Goal: Task Accomplishment & Management: Complete application form

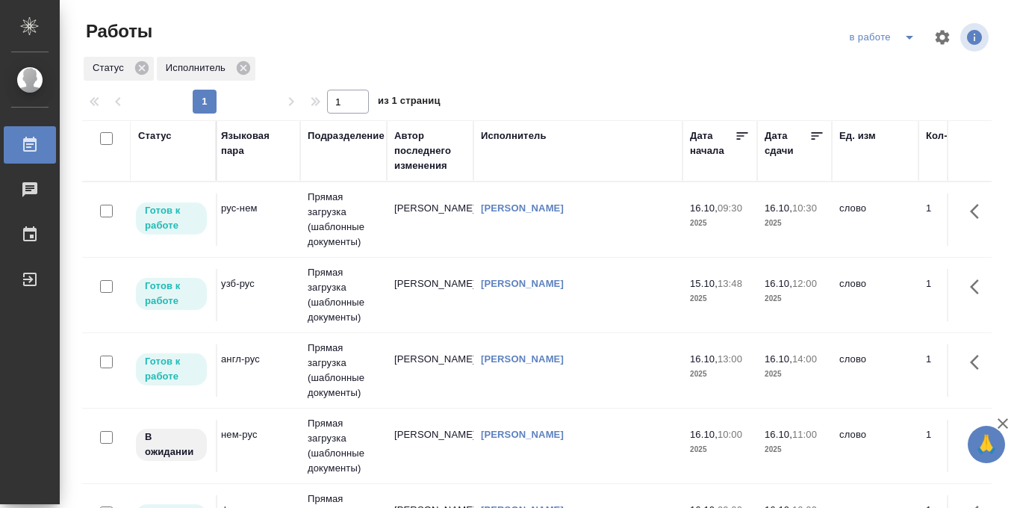
scroll to position [0, 353]
click at [811, 136] on icon at bounding box center [813, 135] width 15 height 15
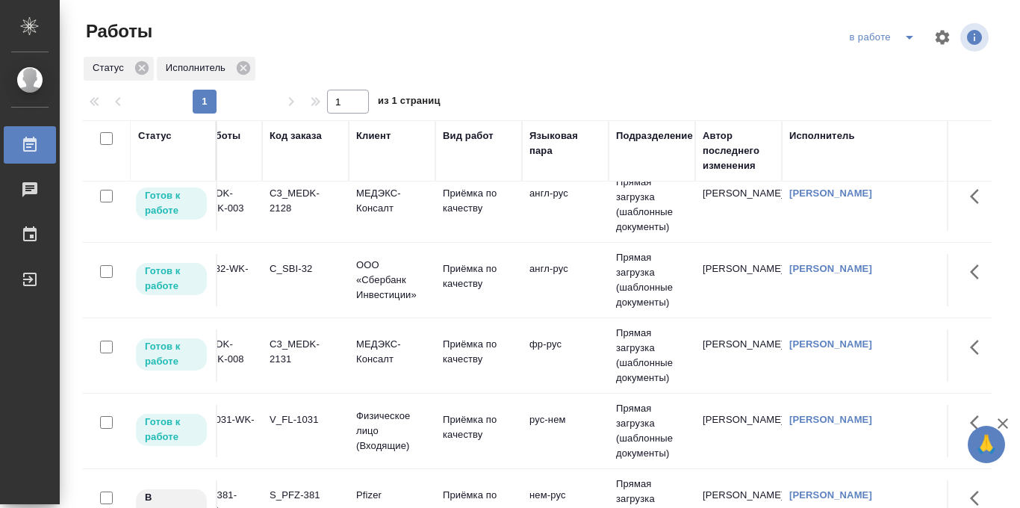
scroll to position [90, 0]
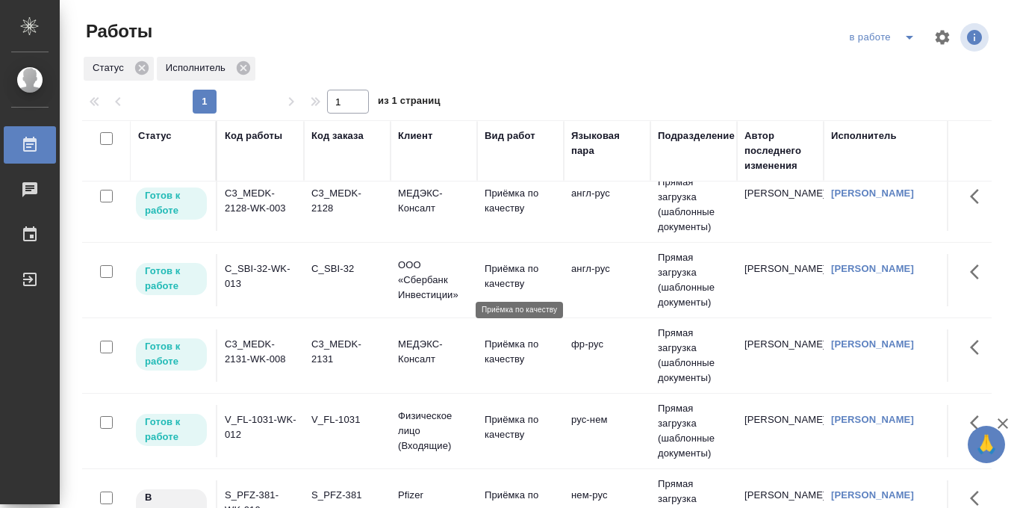
click at [490, 269] on p "Приёмка по качеству" at bounding box center [521, 276] width 72 height 30
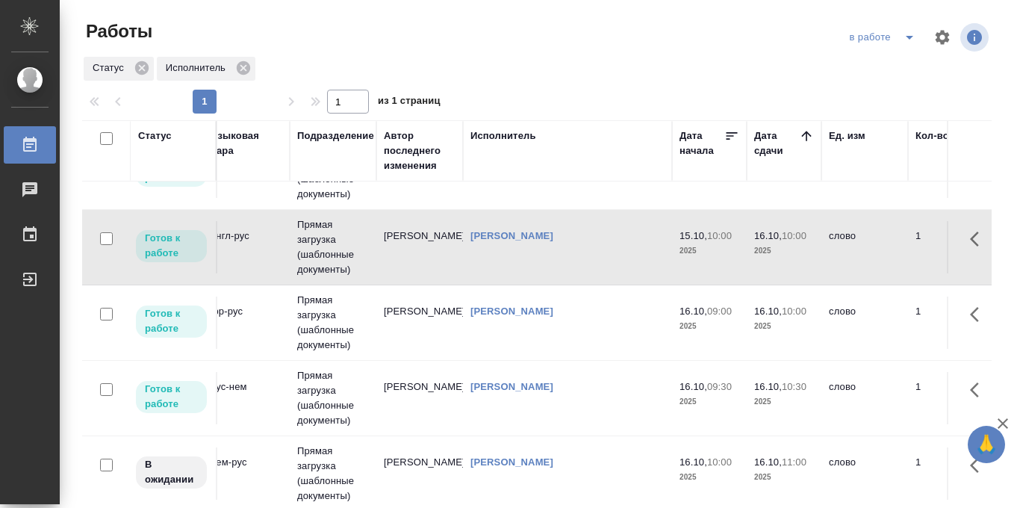
scroll to position [123, 335]
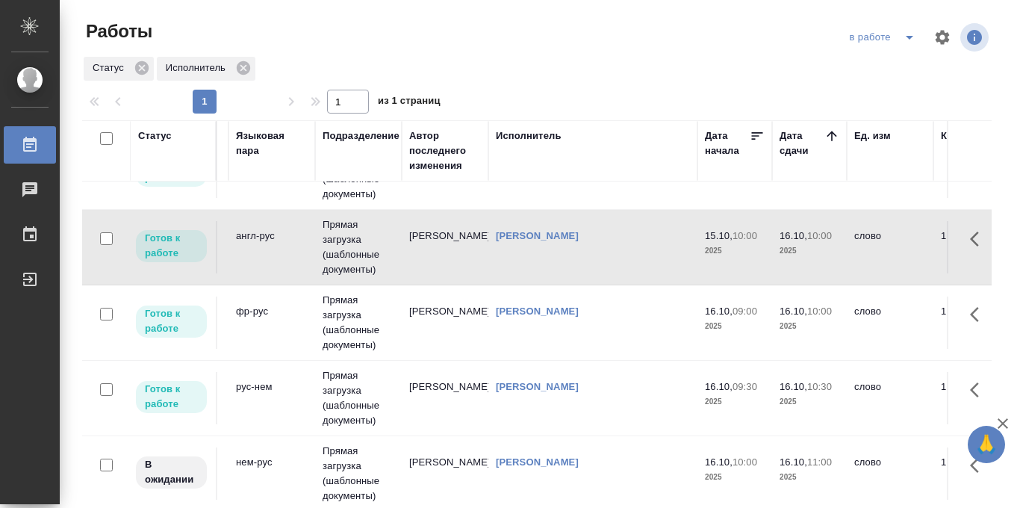
click at [342, 323] on td "Прямая загрузка (шаблонные документы)" at bounding box center [358, 322] width 87 height 75
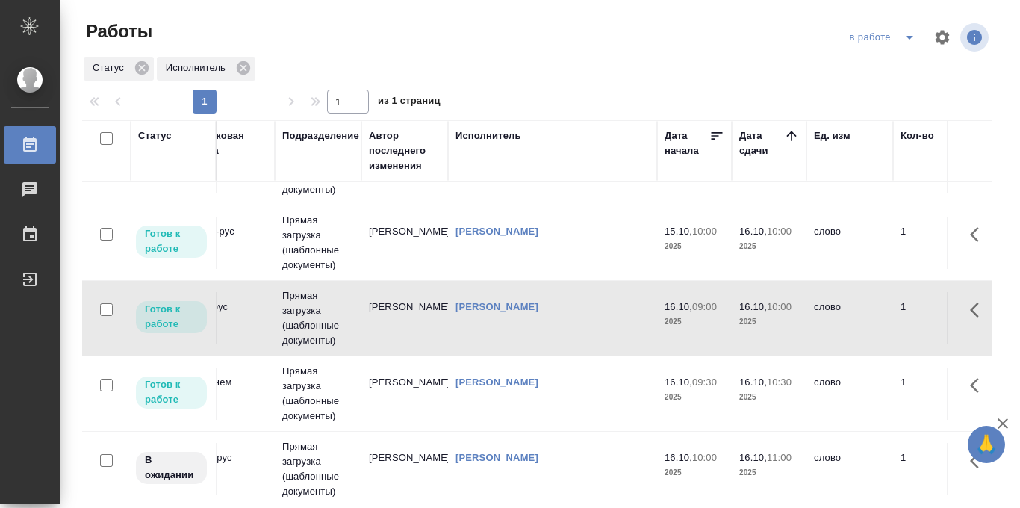
scroll to position [128, 374]
click at [303, 388] on td "Прямая загрузка (шаблонные документы)" at bounding box center [319, 393] width 87 height 75
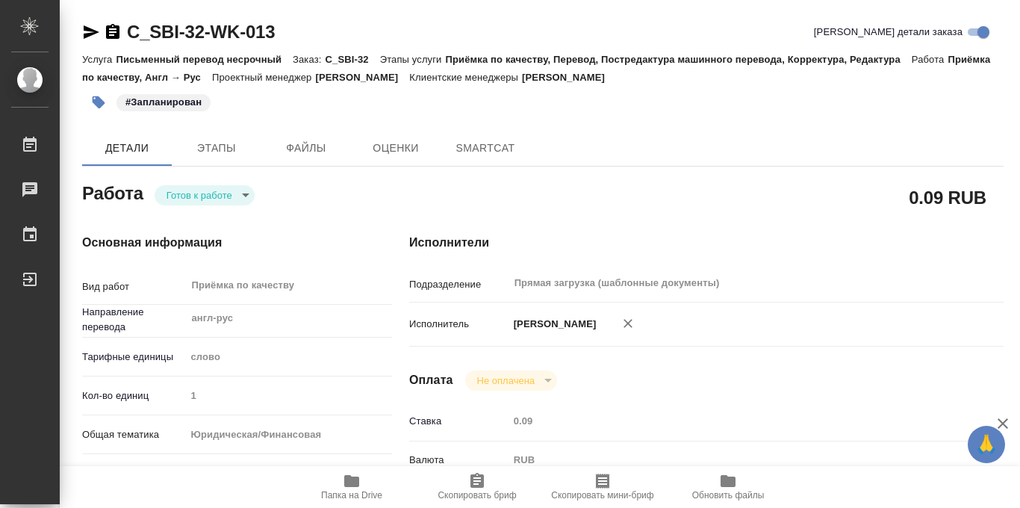
type textarea "x"
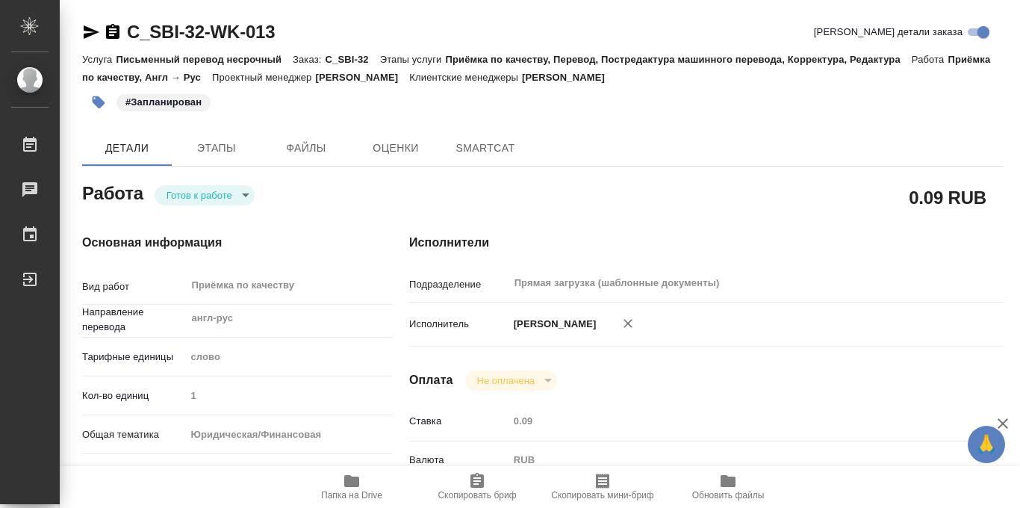
scroll to position [796, 0]
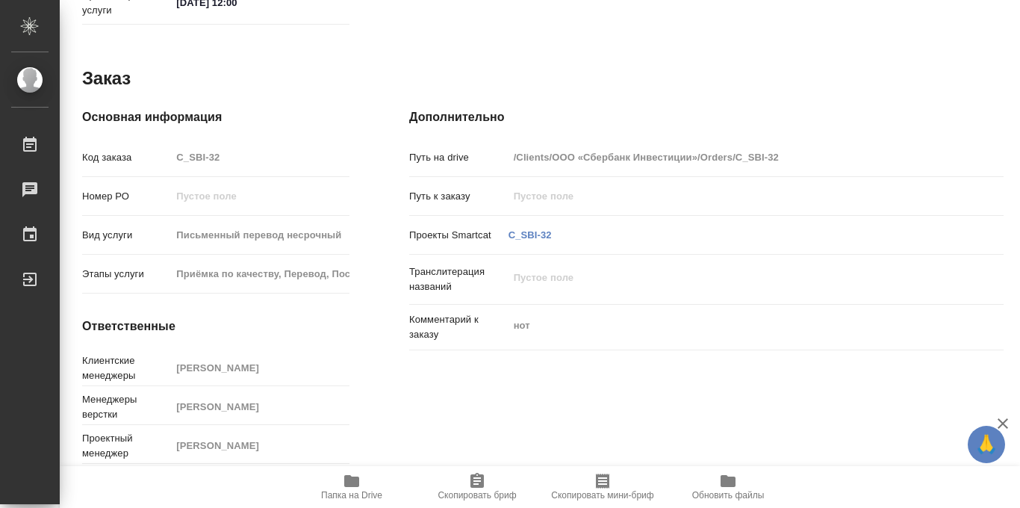
type textarea "x"
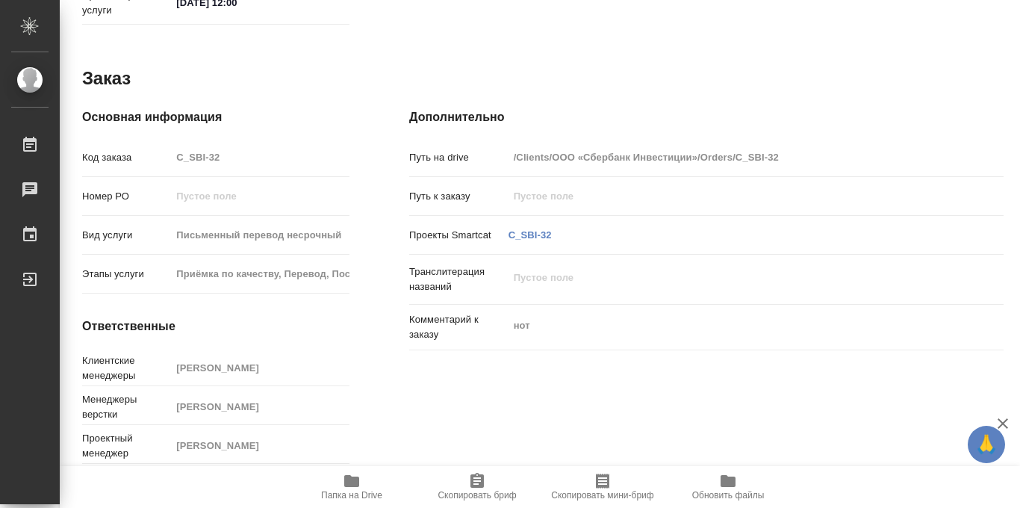
type textarea "x"
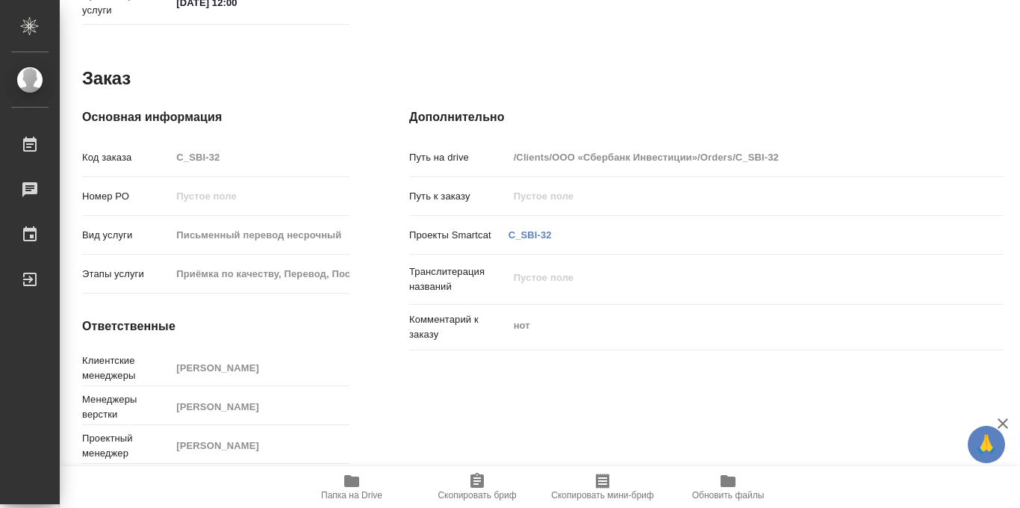
type textarea "x"
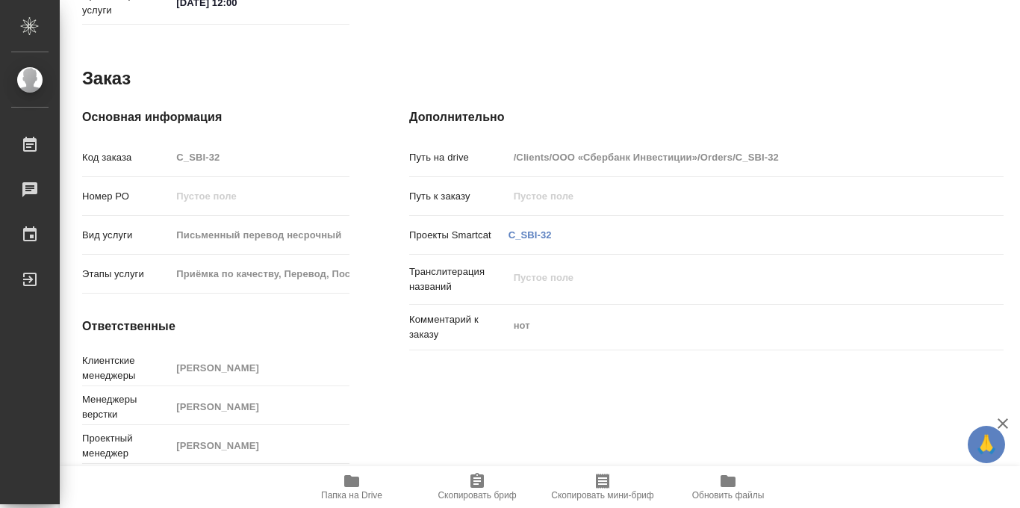
click at [343, 493] on span "Папка на Drive" at bounding box center [351, 495] width 61 height 10
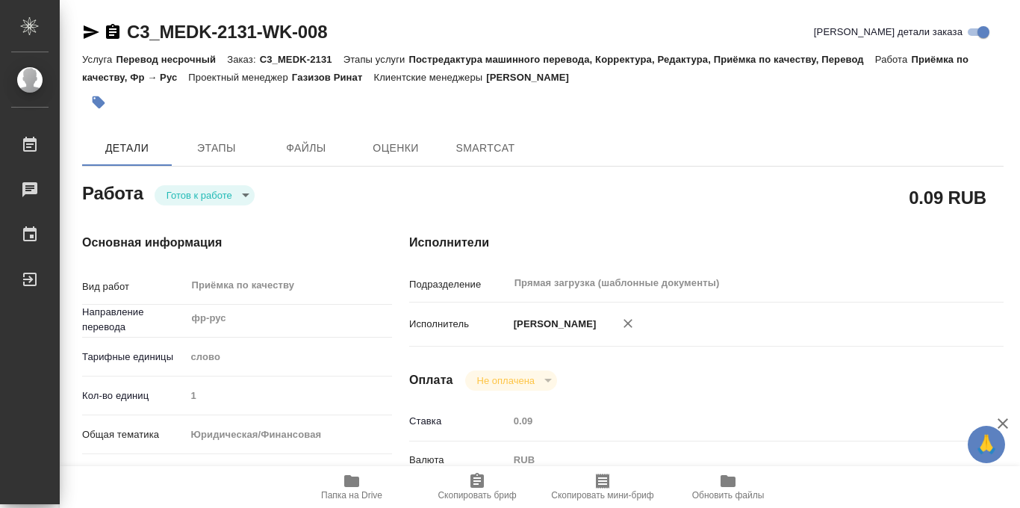
type textarea "x"
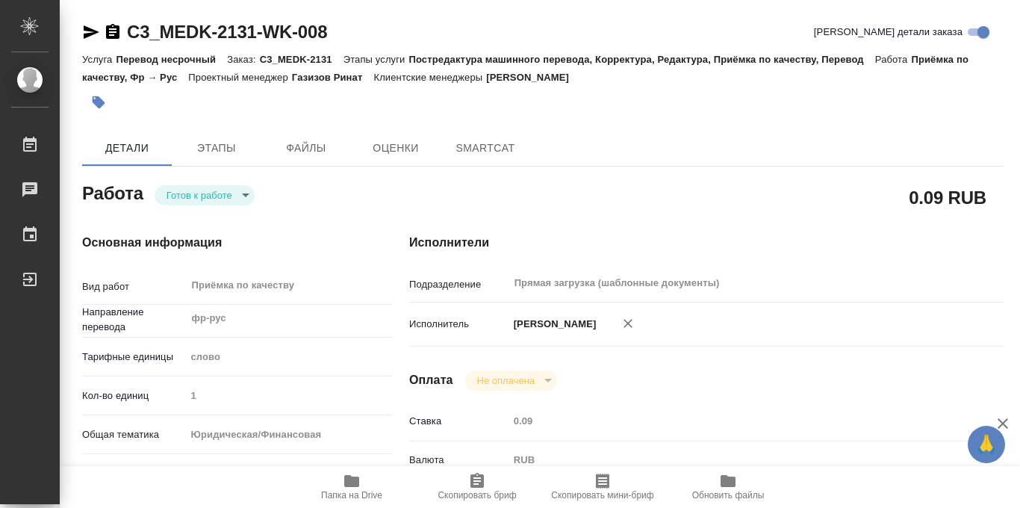
type textarea "x"
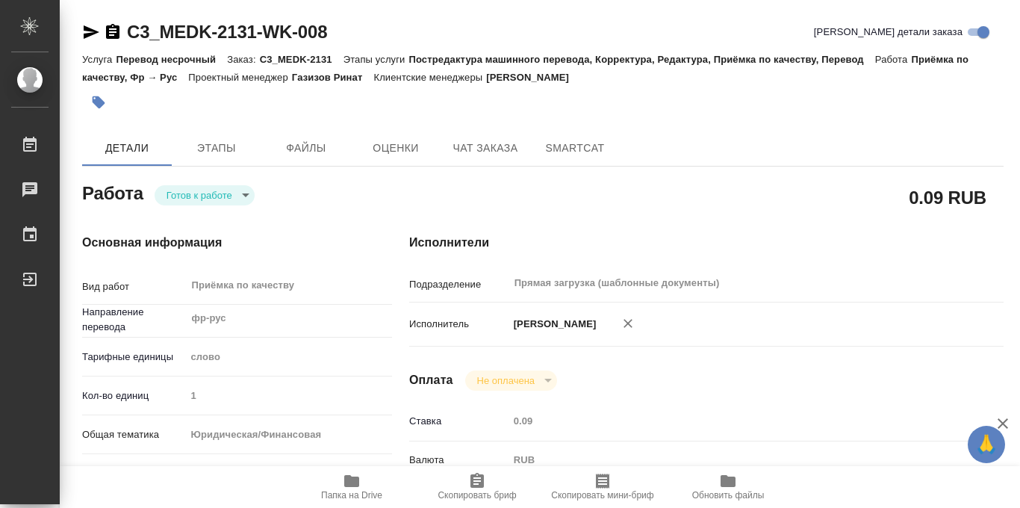
type textarea "x"
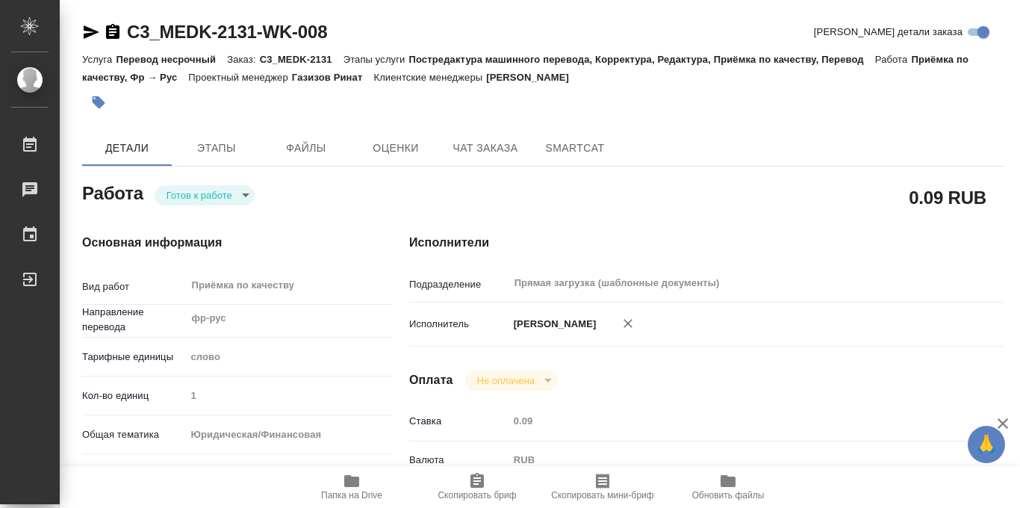
scroll to position [796, 0]
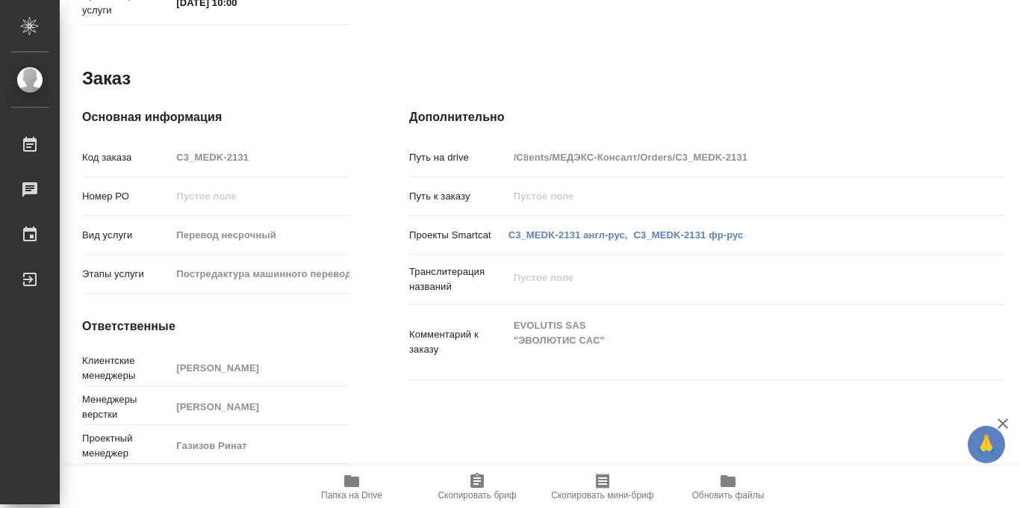
type textarea "x"
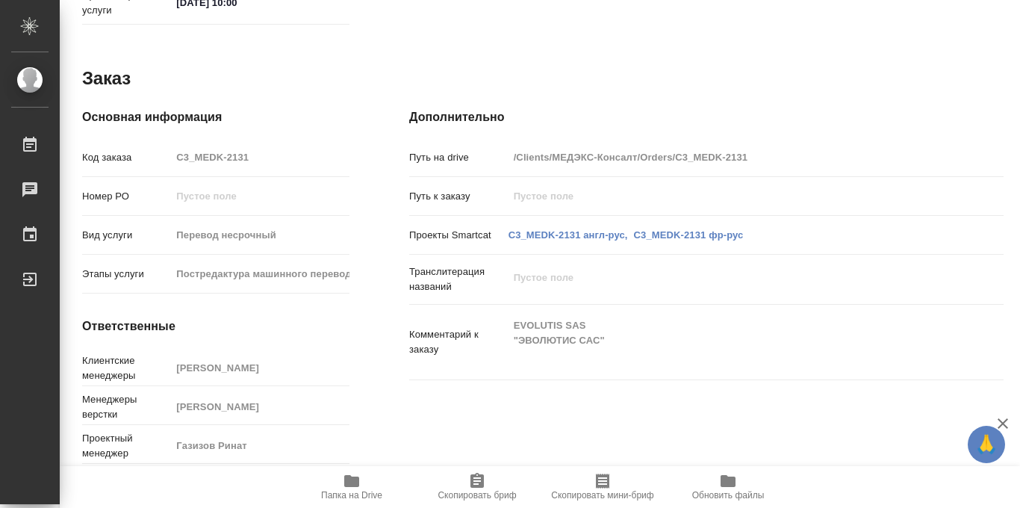
click at [348, 486] on icon "button" at bounding box center [351, 481] width 15 height 12
type textarea "x"
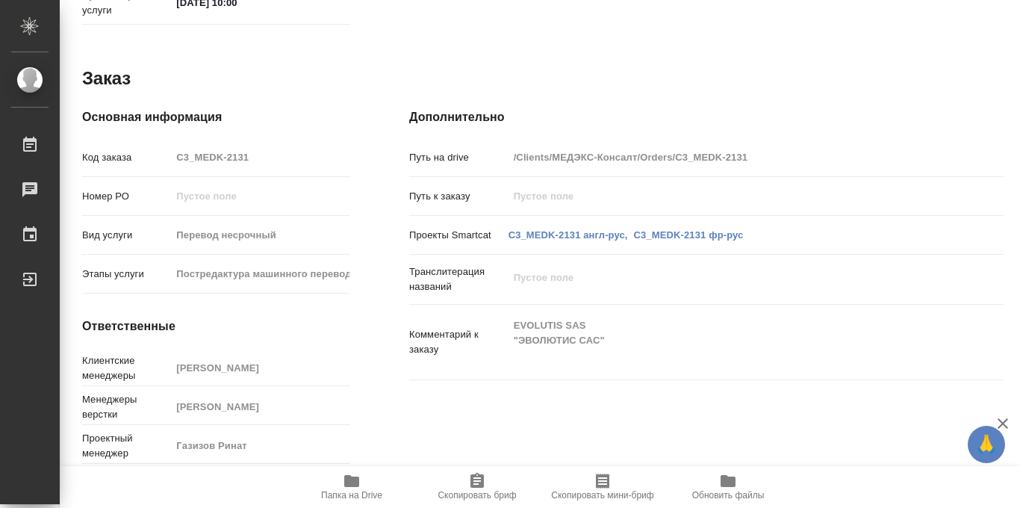
type textarea "x"
click at [348, 486] on icon "button" at bounding box center [351, 481] width 15 height 12
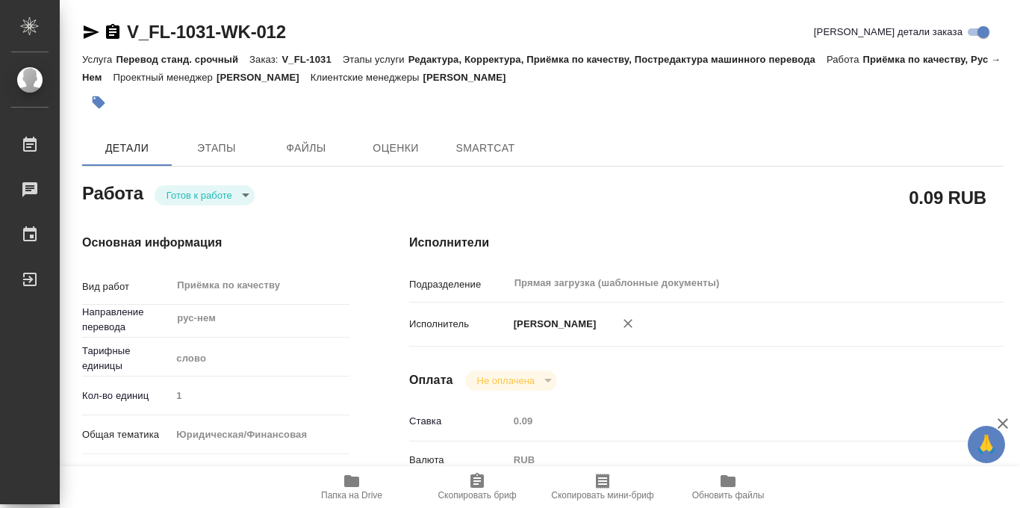
type textarea "x"
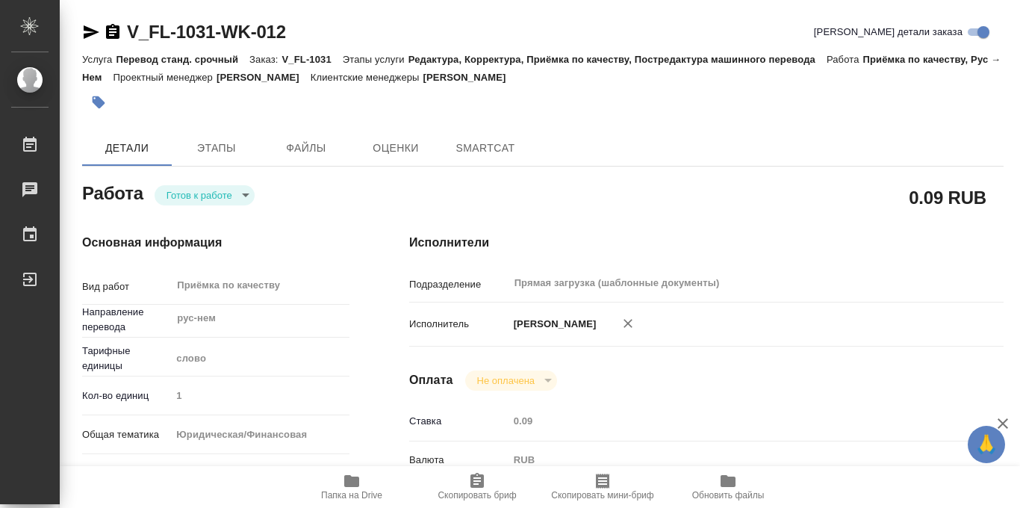
type textarea "x"
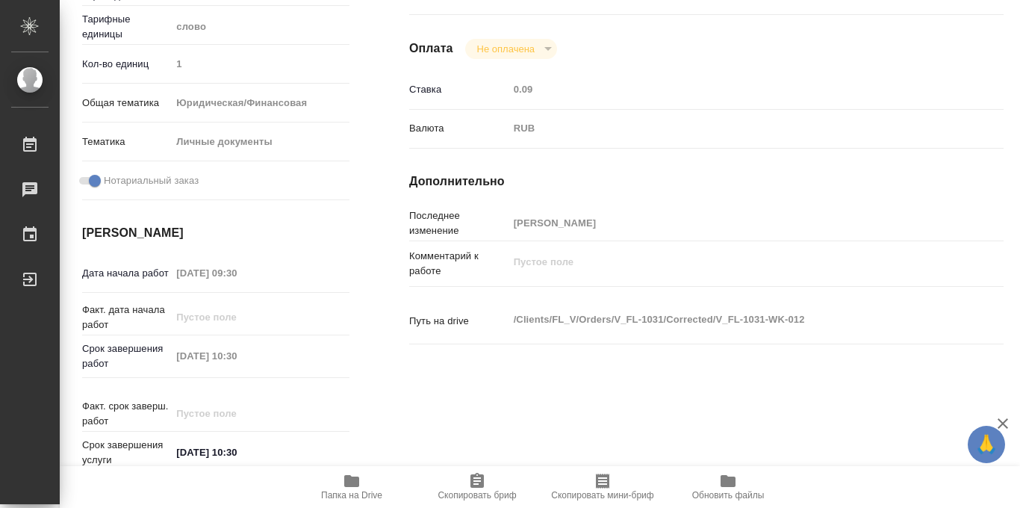
scroll to position [796, 0]
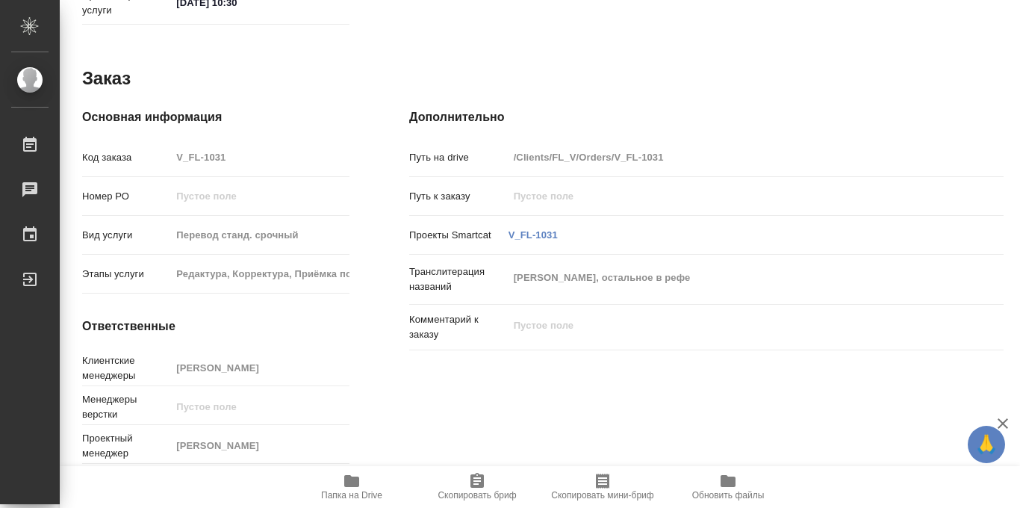
type textarea "x"
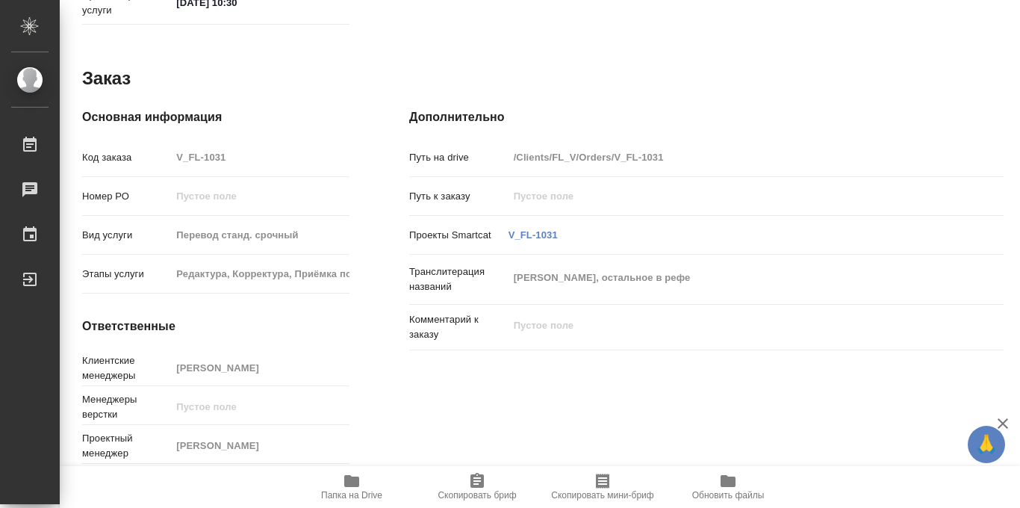
type textarea "x"
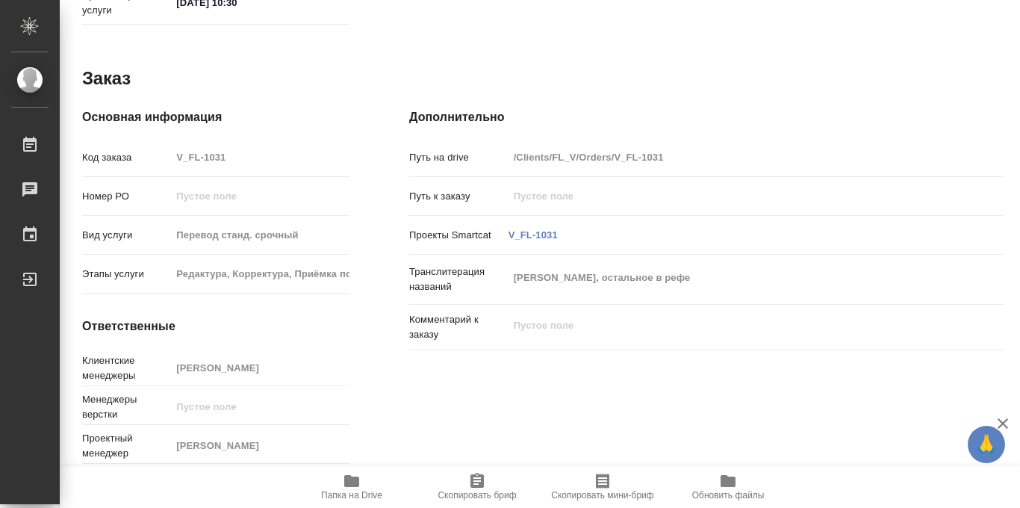
click at [351, 481] on icon "button" at bounding box center [351, 481] width 15 height 12
